Goal: Information Seeking & Learning: Learn about a topic

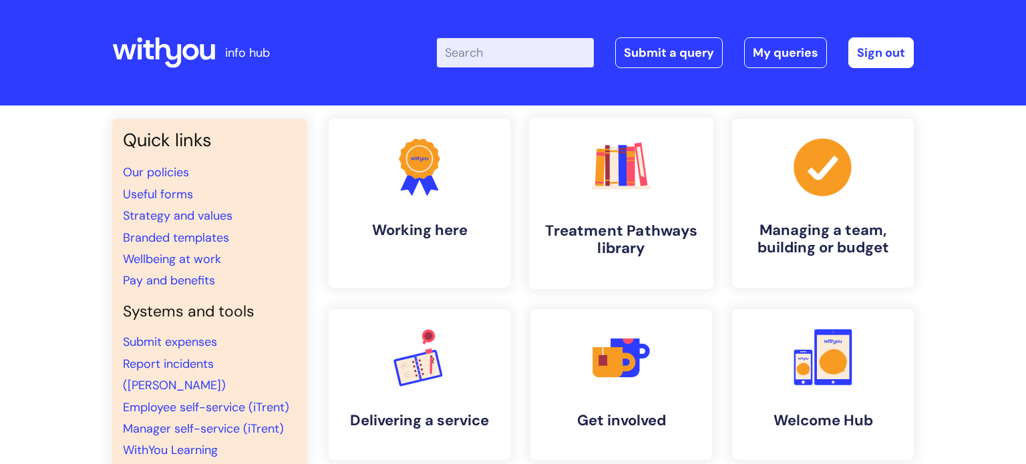
click at [583, 137] on link ".cls-1{fill:#f89b22;}.cls-1,.cls-2,.cls-3,.cls-4,.cls-5,.cls-6,.cls-7{stroke-wi…" at bounding box center [621, 204] width 184 height 172
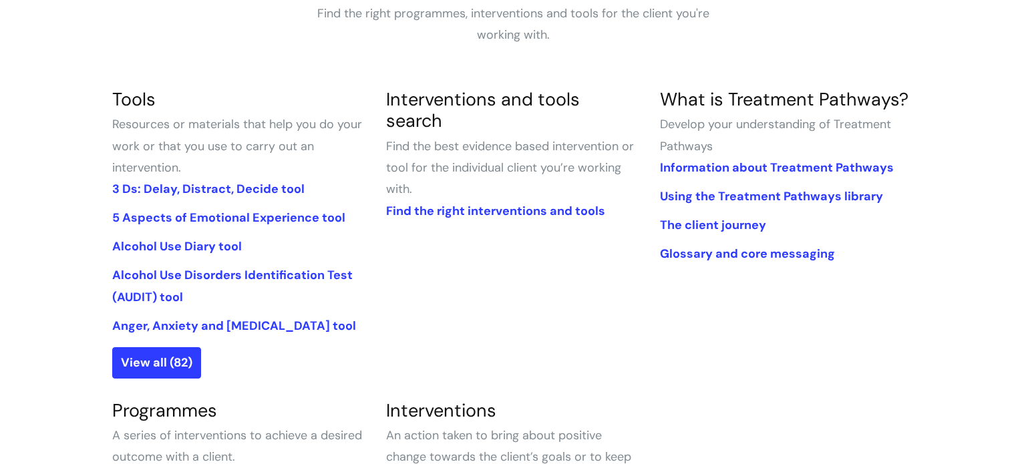
scroll to position [268, 0]
click at [448, 202] on link "Find the right interventions and tools" at bounding box center [495, 210] width 219 height 16
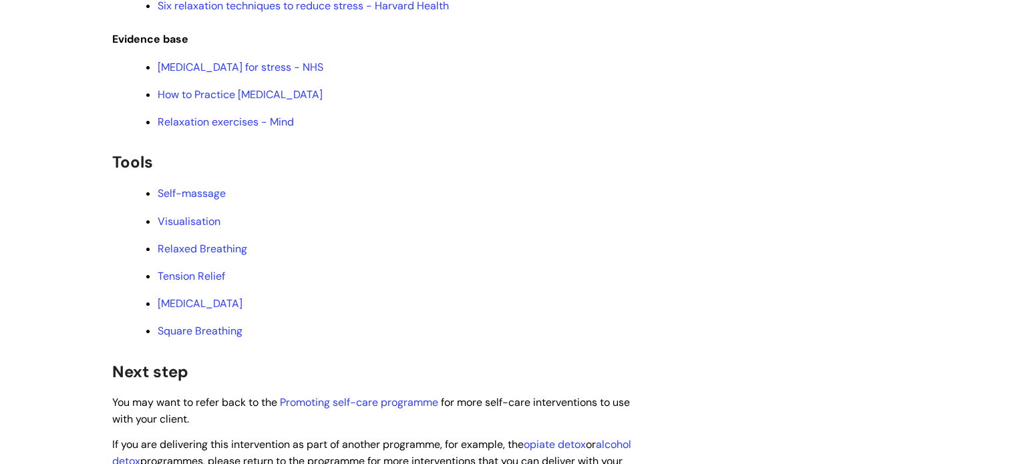
scroll to position [2391, 0]
